Goal: Transaction & Acquisition: Obtain resource

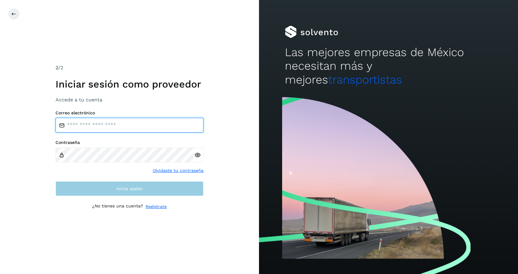
type input "**********"
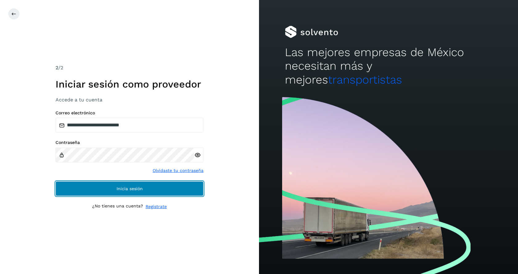
click at [137, 191] on span "Inicia sesión" at bounding box center [130, 189] width 26 height 4
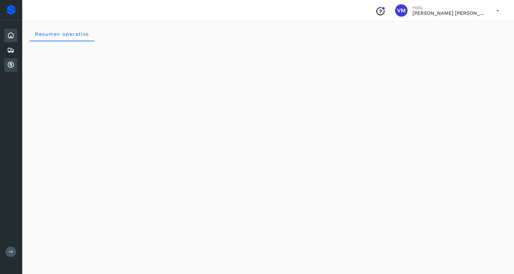
click at [10, 67] on icon at bounding box center [10, 64] width 7 height 7
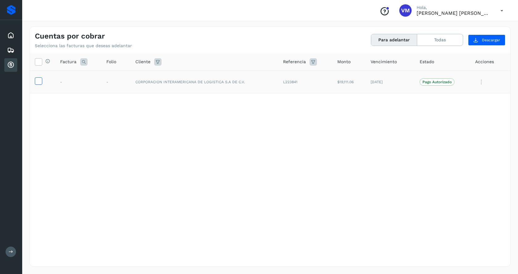
click at [37, 81] on icon at bounding box center [38, 80] width 6 height 6
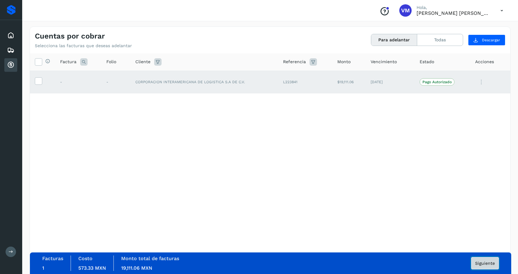
click at [487, 264] on span "Siguiente" at bounding box center [486, 263] width 20 height 4
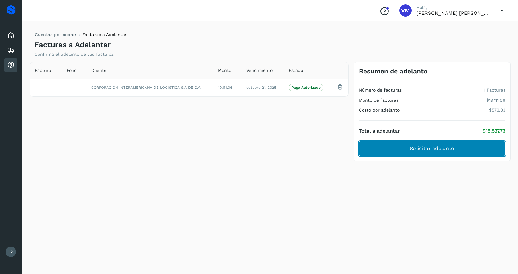
click at [434, 148] on span "Solicitar adelanto" at bounding box center [432, 148] width 44 height 7
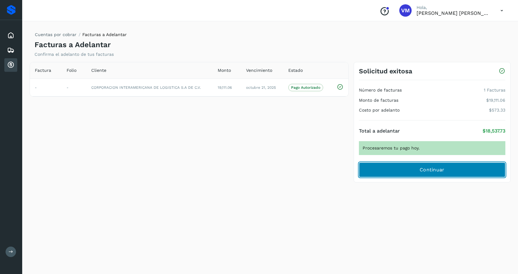
click at [439, 169] on span "Continuar" at bounding box center [432, 170] width 25 height 7
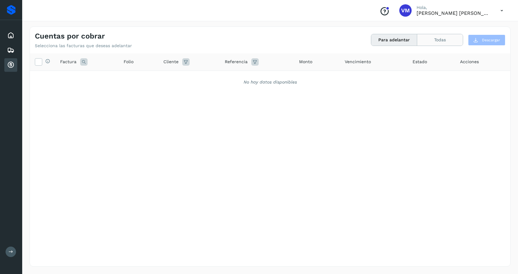
click at [434, 39] on button "Todas" at bounding box center [441, 39] width 46 height 11
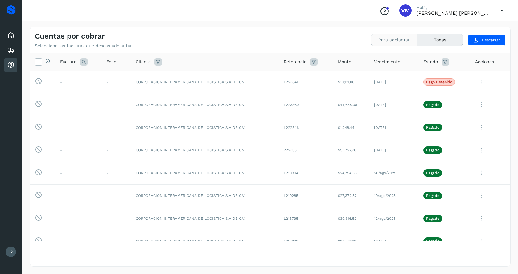
click at [396, 40] on button "Para adelantar" at bounding box center [395, 39] width 46 height 11
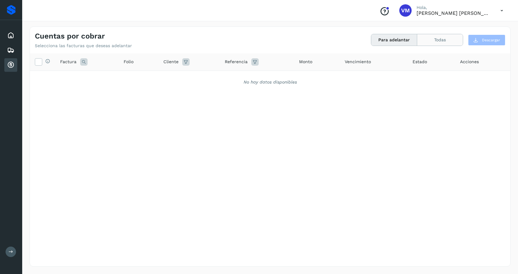
click at [432, 40] on button "Todas" at bounding box center [441, 39] width 46 height 11
click at [449, 43] on button "Todas" at bounding box center [441, 39] width 46 height 11
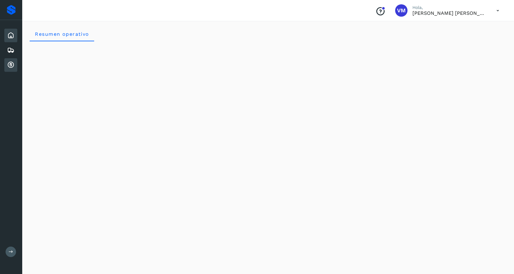
click at [11, 63] on icon at bounding box center [10, 64] width 7 height 7
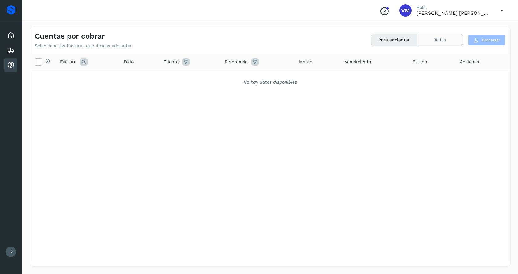
click at [433, 39] on button "Todas" at bounding box center [441, 39] width 46 height 11
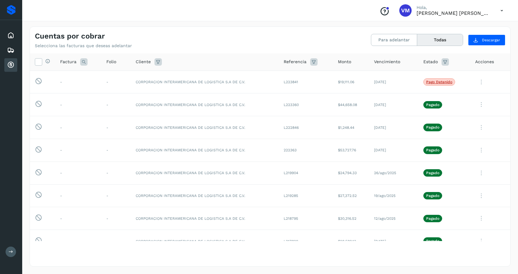
click at [443, 62] on icon at bounding box center [445, 61] width 7 height 7
click at [461, 63] on th "Estado Cancelar Filtrar" at bounding box center [445, 62] width 52 height 18
click at [502, 11] on icon at bounding box center [502, 10] width 13 height 13
click at [482, 27] on div "Cerrar sesión" at bounding box center [471, 28] width 73 height 12
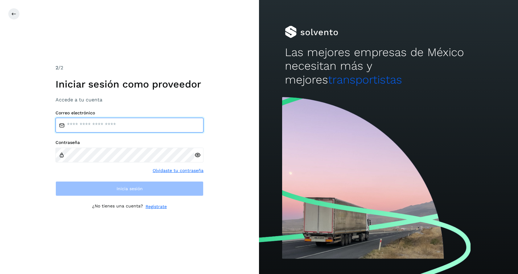
type input "**********"
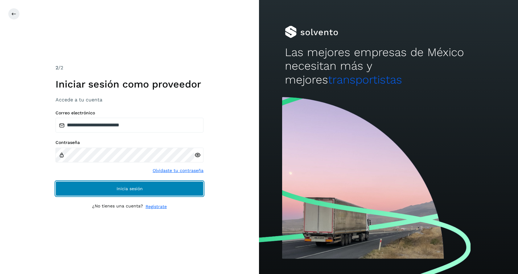
click at [141, 187] on span "Inicia sesión" at bounding box center [130, 189] width 26 height 4
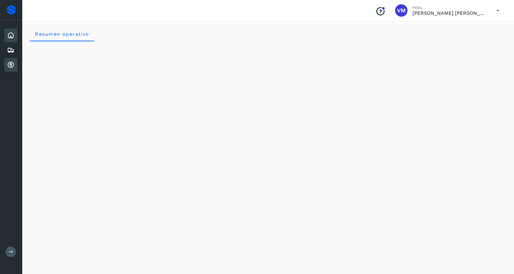
click at [10, 66] on icon at bounding box center [10, 64] width 7 height 7
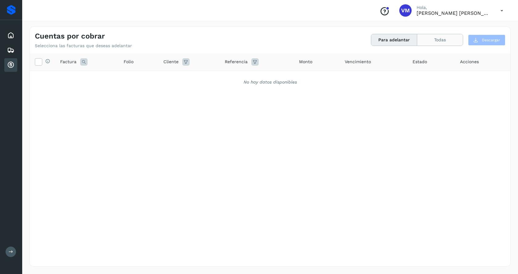
click at [440, 39] on button "Todas" at bounding box center [441, 39] width 46 height 11
